Goal: Information Seeking & Learning: Learn about a topic

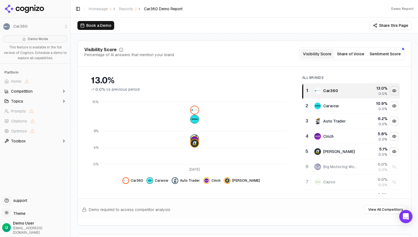
scroll to position [60, 0]
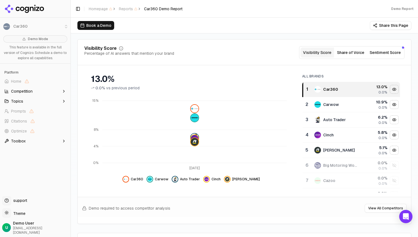
click at [395, 52] on button "Sentiment Score" at bounding box center [386, 53] width 36 height 10
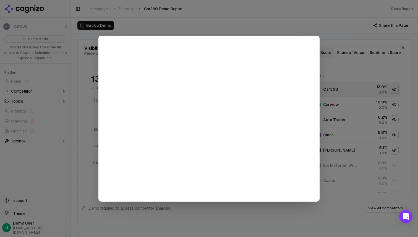
click at [261, 28] on div at bounding box center [209, 118] width 418 height 237
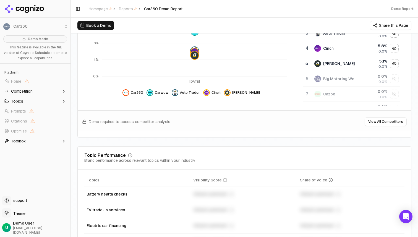
scroll to position [125, 0]
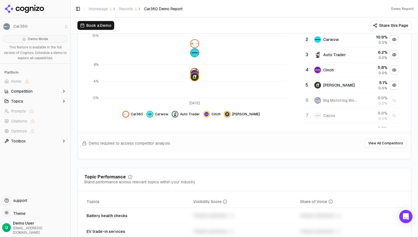
click at [36, 91] on button "Competition" at bounding box center [35, 91] width 66 height 9
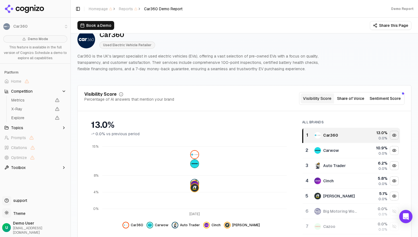
scroll to position [11, 0]
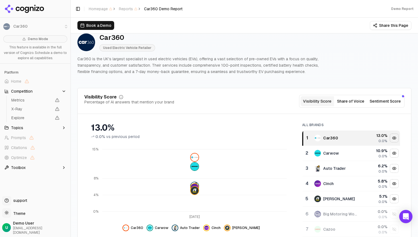
click at [354, 101] on button "Share of Voice" at bounding box center [350, 101] width 33 height 10
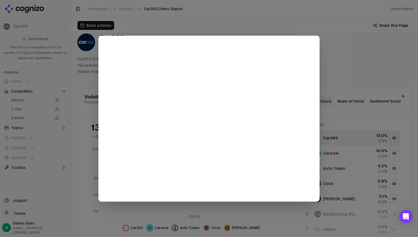
click at [377, 56] on div at bounding box center [209, 118] width 418 height 237
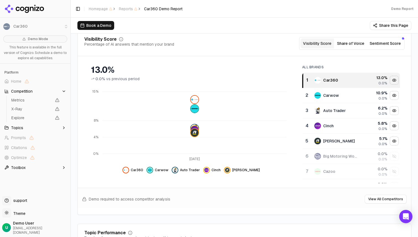
scroll to position [69, 0]
click at [393, 83] on div "Hide car360 data" at bounding box center [394, 80] width 8 height 8
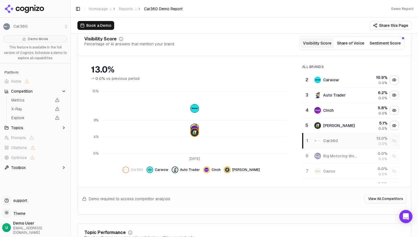
click at [393, 83] on div "Hide carwow data" at bounding box center [394, 80] width 8 height 8
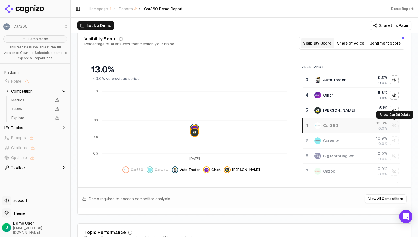
click at [395, 125] on div "Show car360 data" at bounding box center [394, 125] width 8 height 8
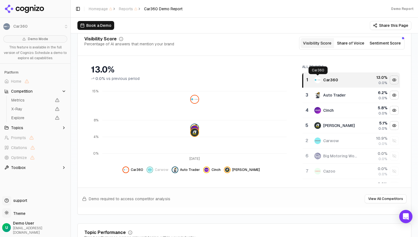
click at [317, 81] on img "Data table" at bounding box center [318, 80] width 7 height 7
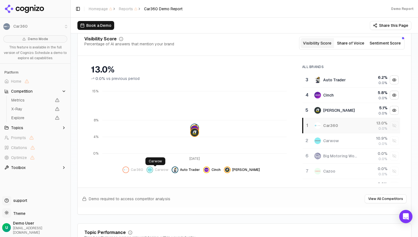
click at [132, 168] on body "Car360 Demo Mode This feature is available in the full version of Cognizo. Sche…" at bounding box center [209, 118] width 418 height 237
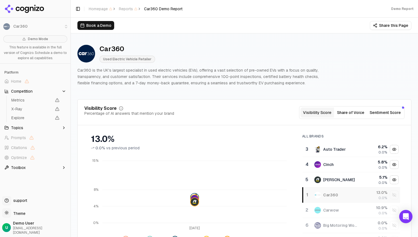
click at [22, 127] on span "Topics" at bounding box center [17, 128] width 12 height 6
click at [353, 111] on button "Share of Voice" at bounding box center [350, 113] width 33 height 10
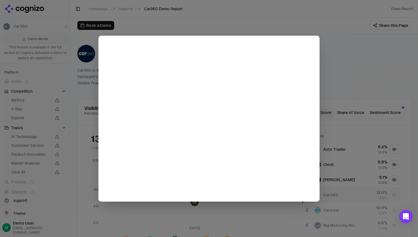
click at [361, 66] on div at bounding box center [209, 118] width 418 height 237
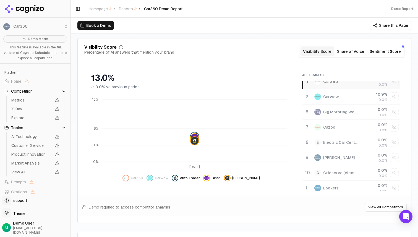
scroll to position [53, 0]
click at [396, 98] on div "Show carwow data" at bounding box center [394, 96] width 8 height 8
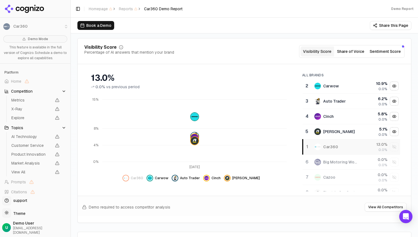
scroll to position [0, 0]
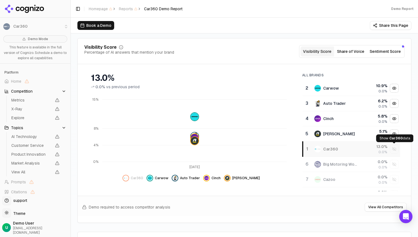
click at [395, 152] on div "Show car360 data" at bounding box center [394, 149] width 8 height 8
